Goal: Information Seeking & Learning: Learn about a topic

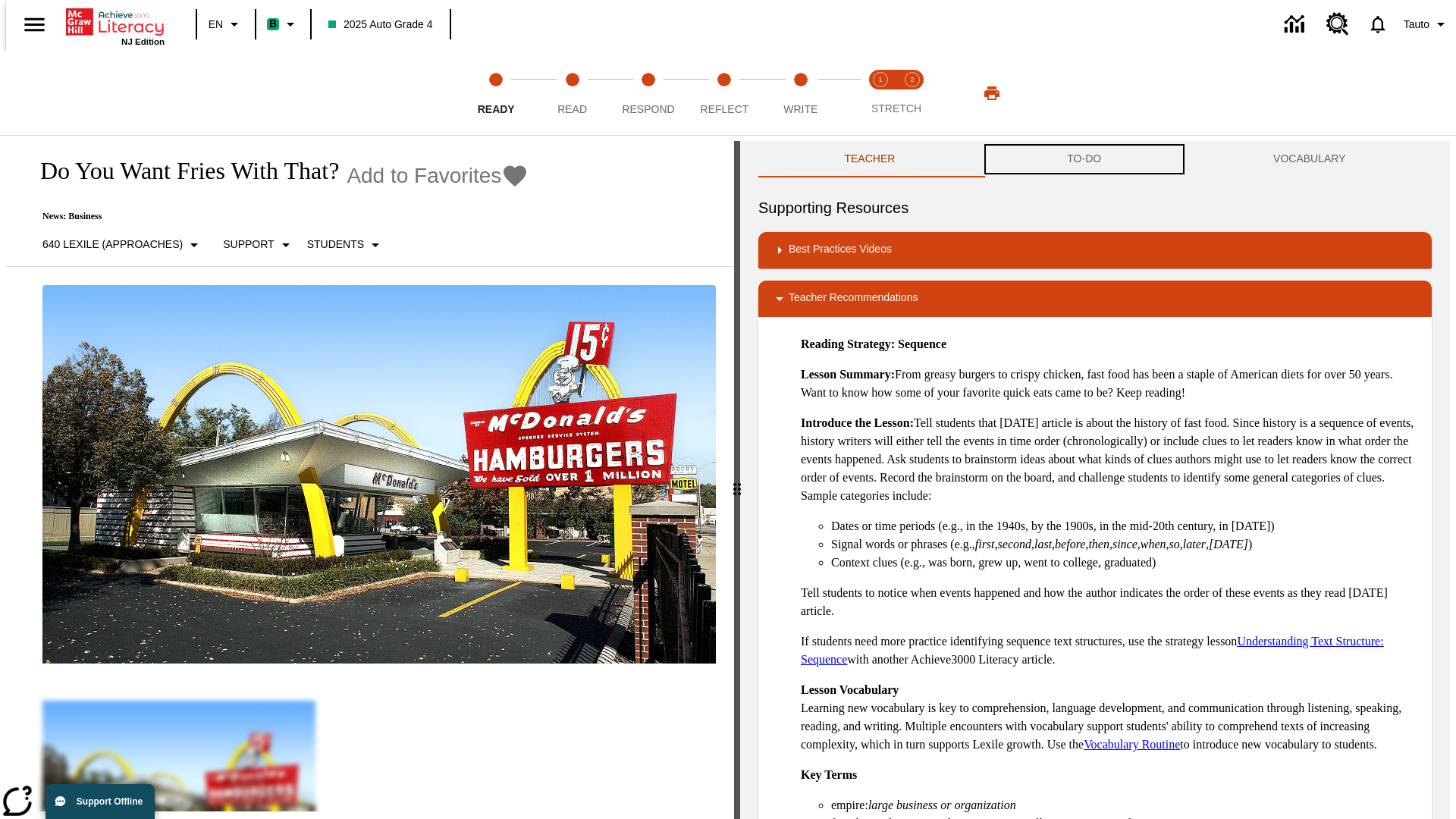
click at [1084, 159] on button "TO-DO" at bounding box center [1085, 159] width 207 height 36
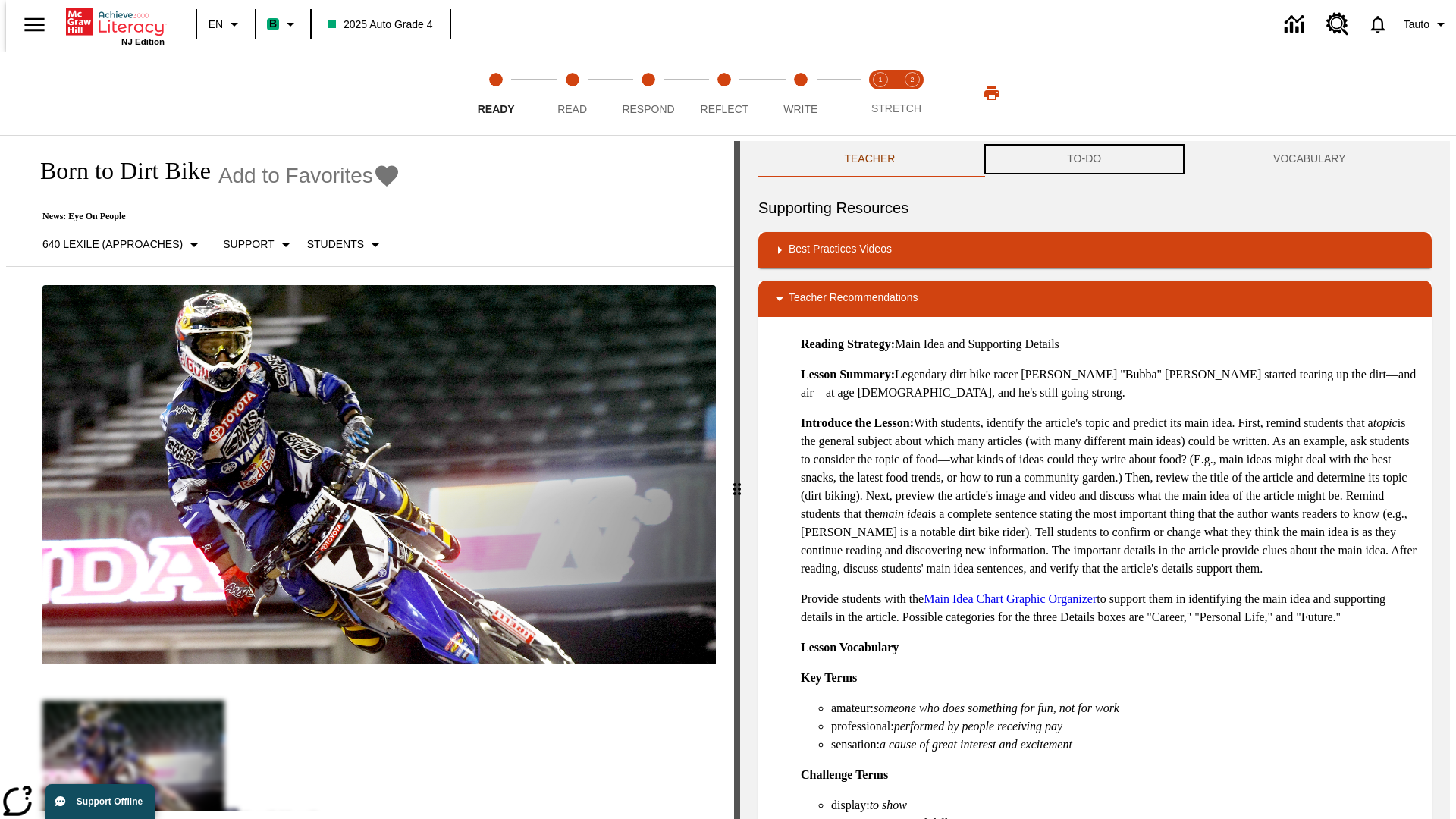
click at [1084, 159] on button "TO-DO" at bounding box center [1085, 159] width 207 height 36
